Goal: Transaction & Acquisition: Subscribe to service/newsletter

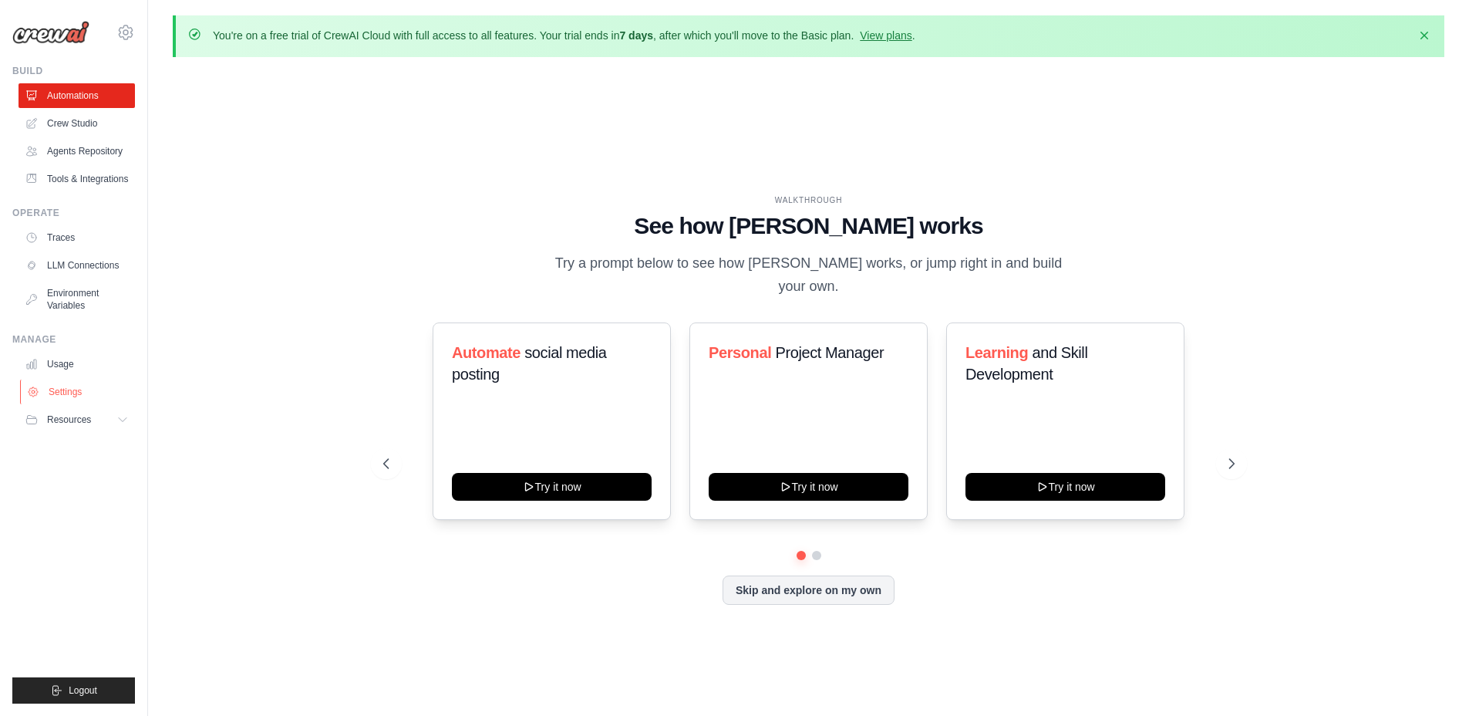
click at [68, 388] on link "Settings" at bounding box center [78, 391] width 116 height 25
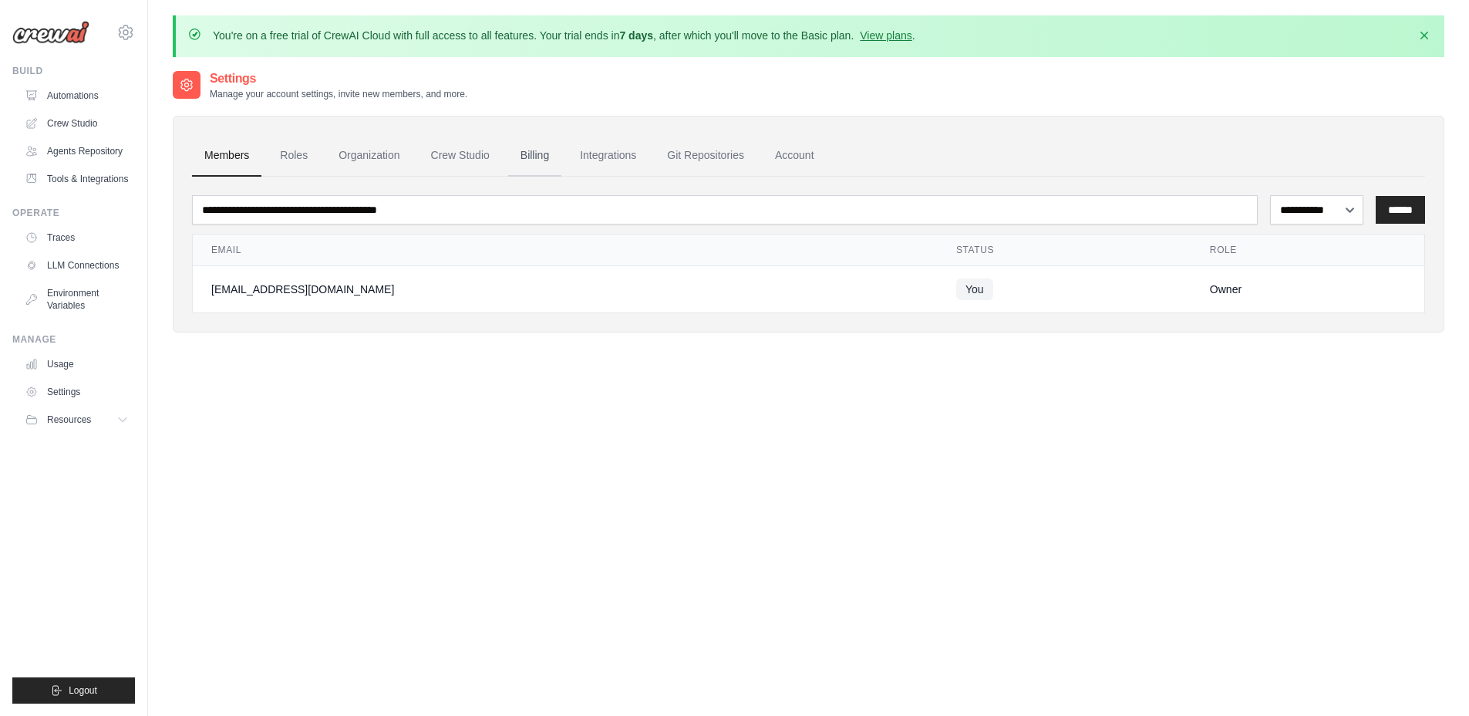
click at [533, 153] on link "Billing" at bounding box center [534, 156] width 53 height 42
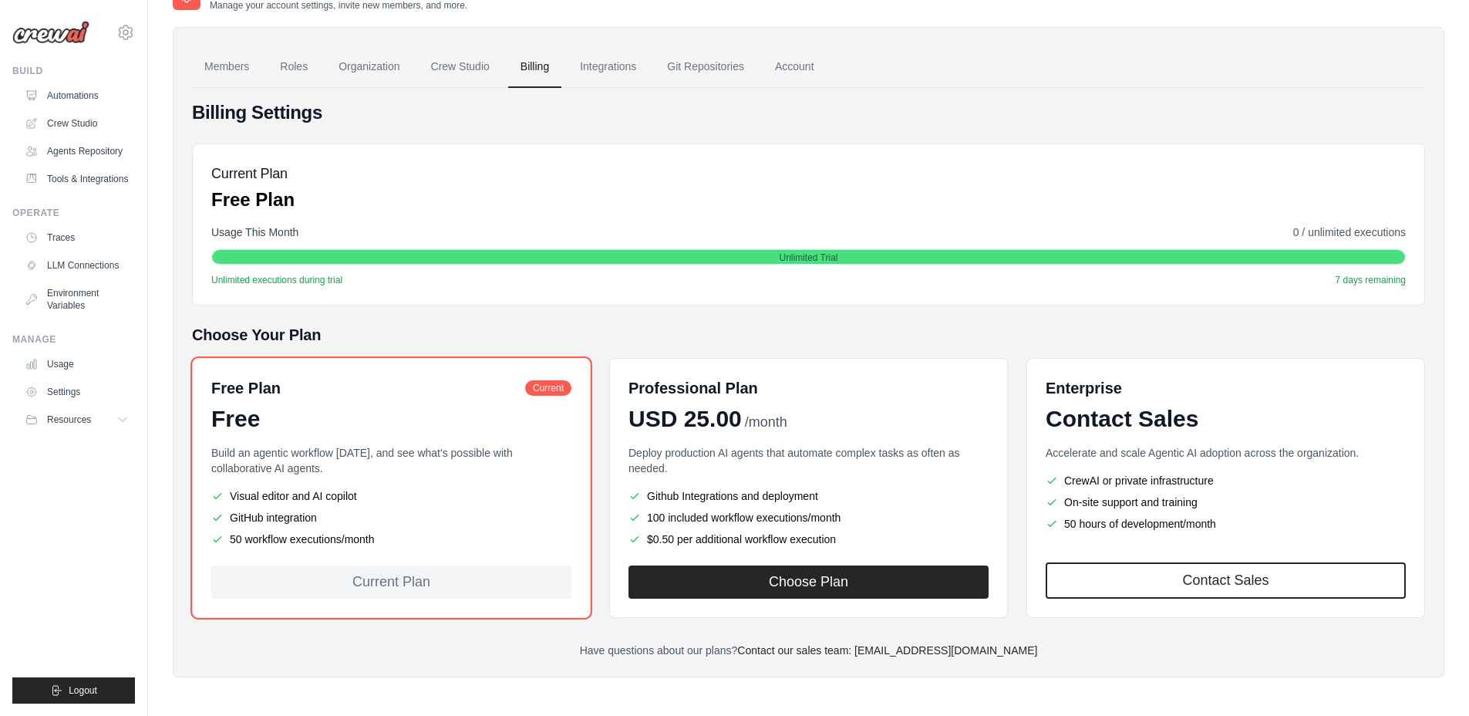
scroll to position [89, 0]
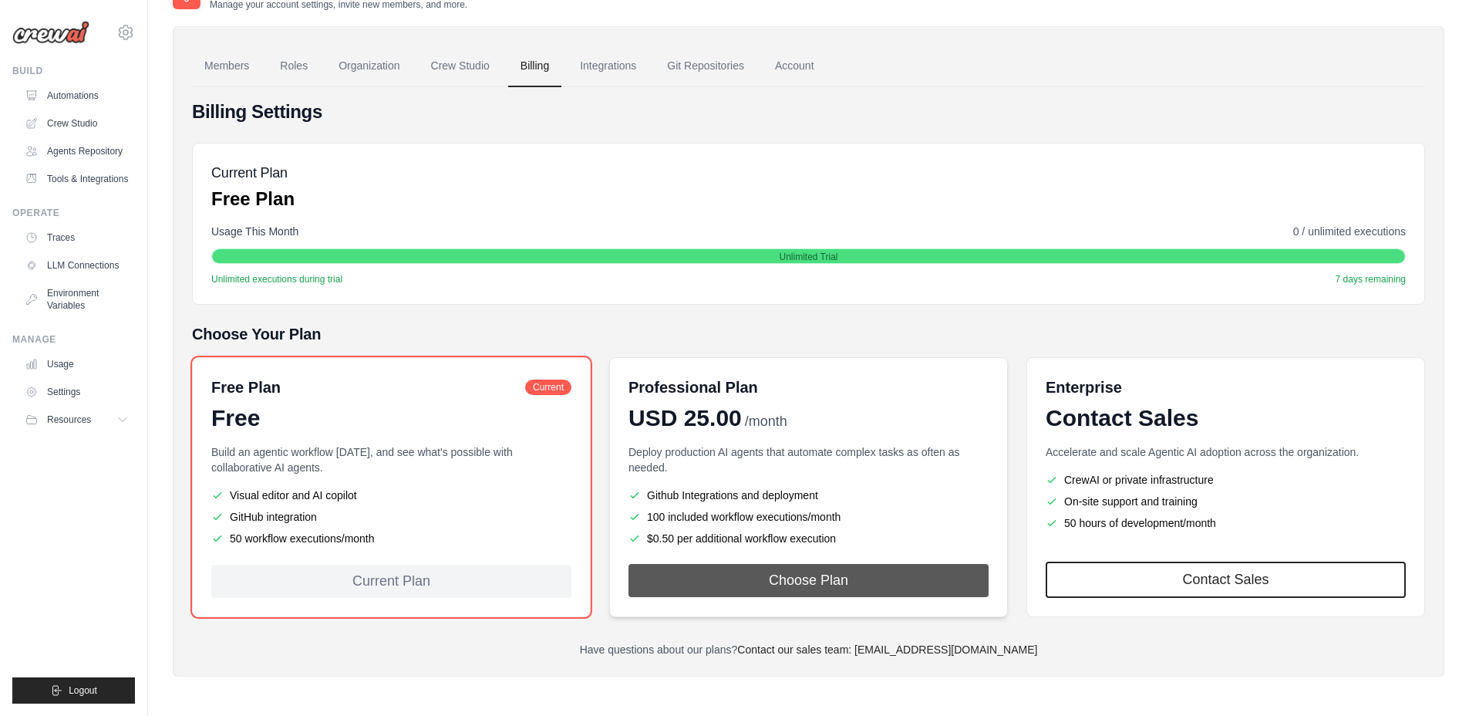
click at [799, 578] on button "Choose Plan" at bounding box center [809, 580] width 360 height 33
